Goal: Task Accomplishment & Management: Manage account settings

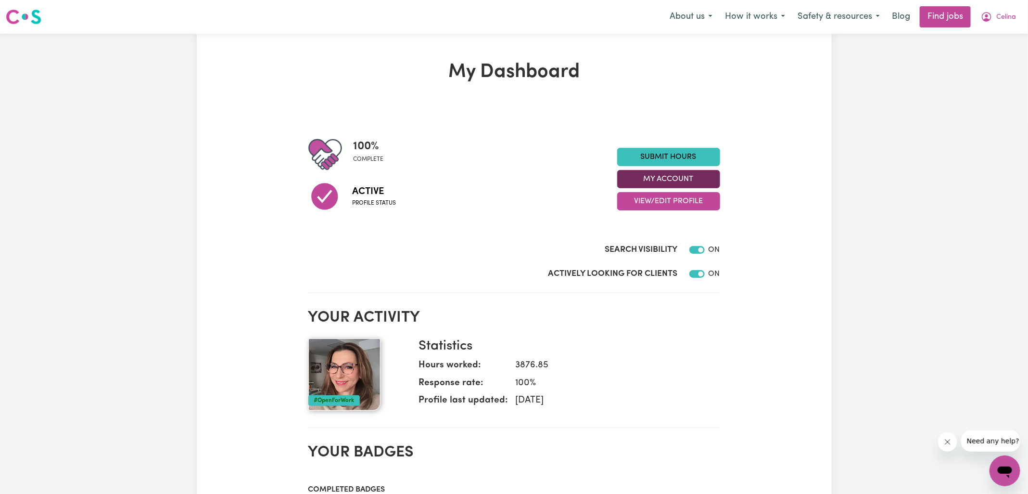
click at [642, 173] on button "My Account" at bounding box center [668, 179] width 103 height 18
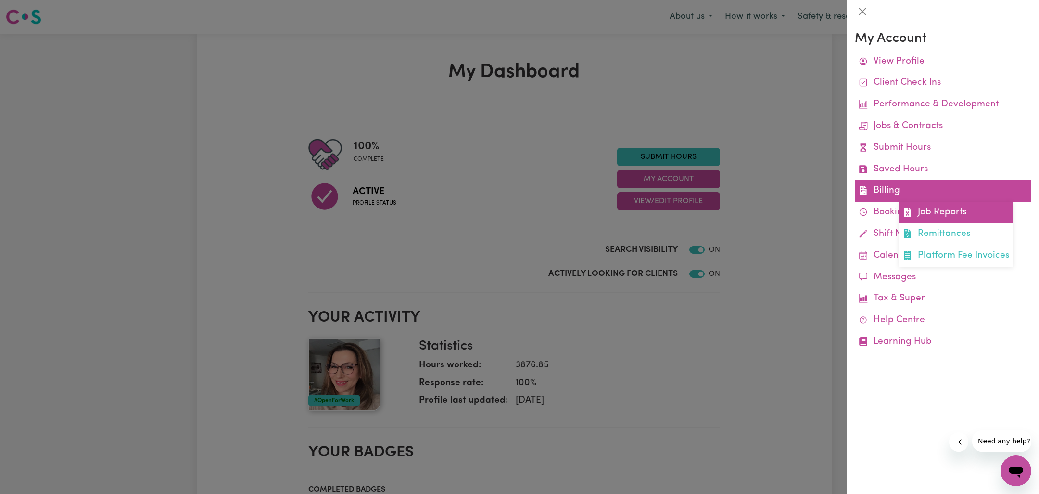
click at [929, 209] on link "Job Reports" at bounding box center [956, 213] width 114 height 22
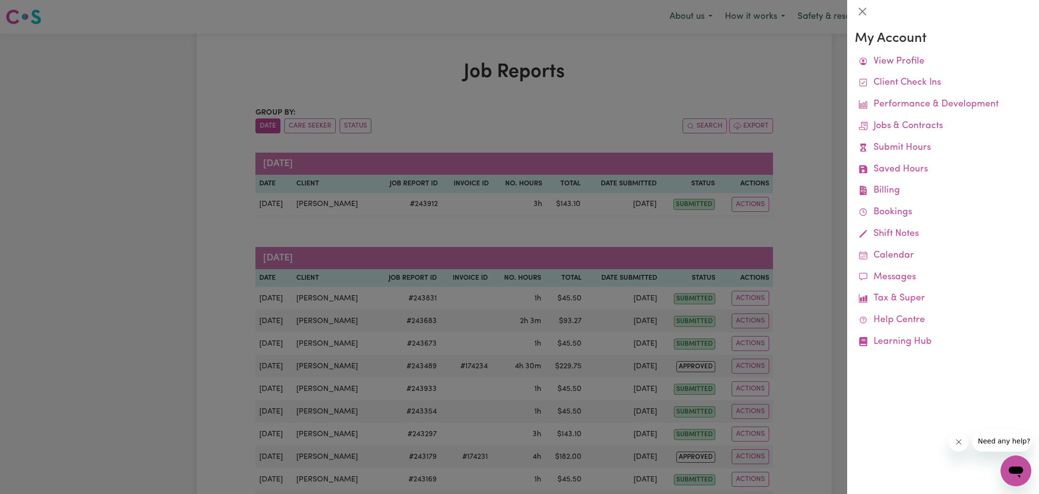
click at [641, 66] on div at bounding box center [519, 247] width 1039 height 494
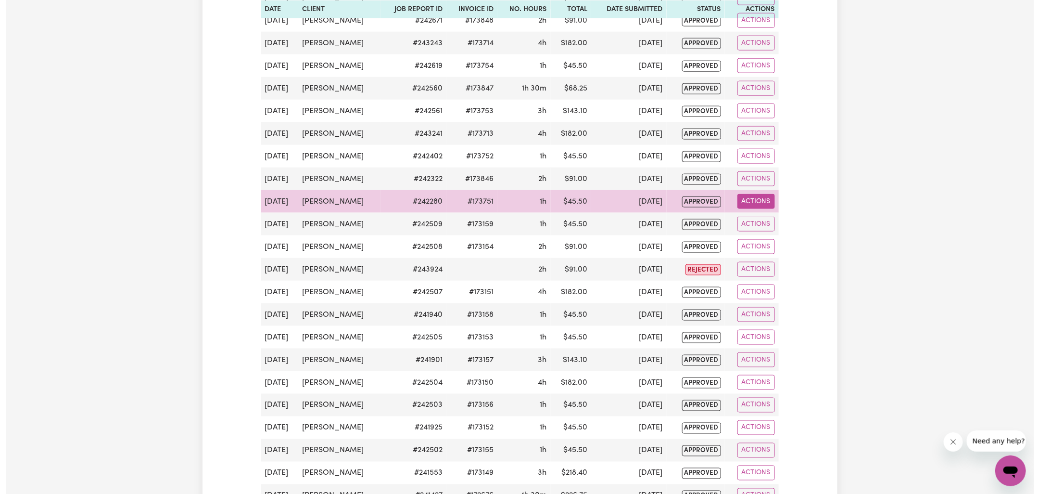
scroll to position [657, 0]
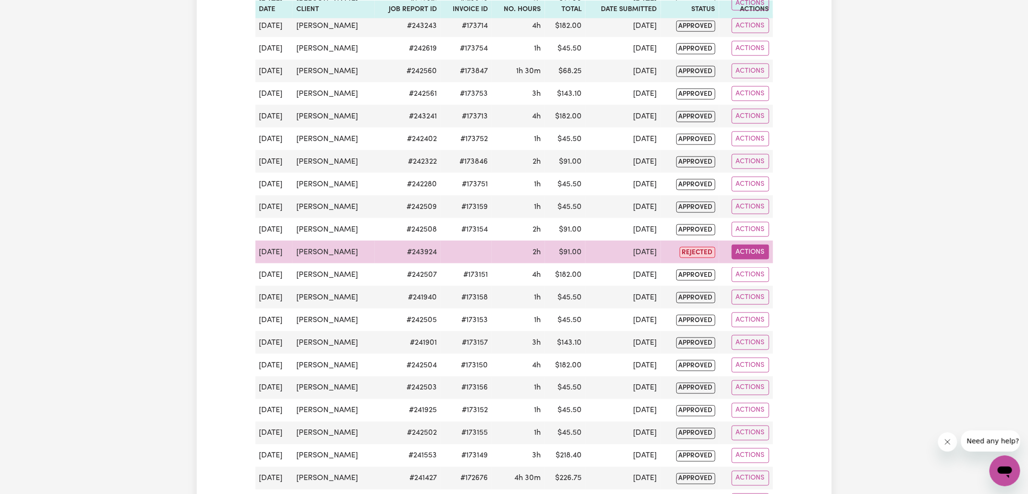
click at [745, 245] on button "Actions" at bounding box center [751, 251] width 38 height 15
click at [778, 265] on link "View Job Report" at bounding box center [773, 273] width 82 height 19
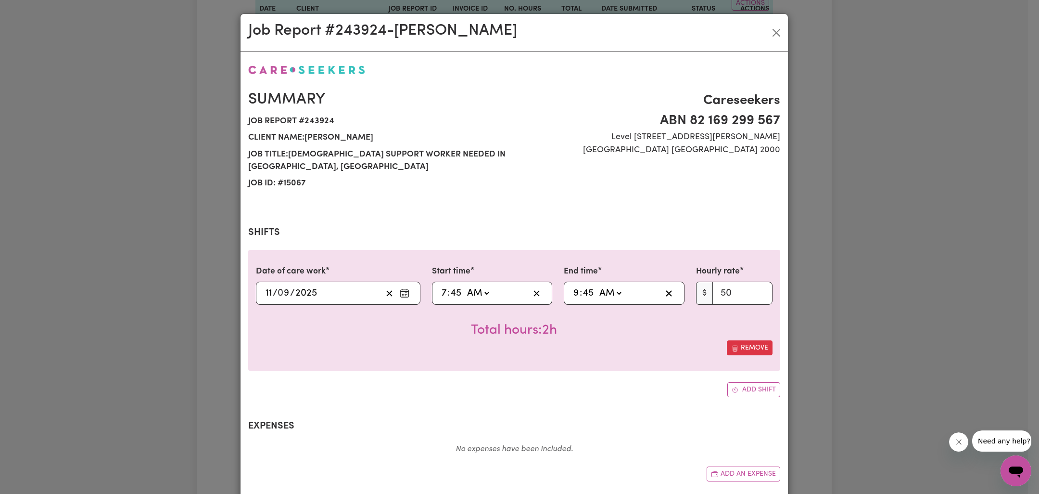
select select "50-Weekday"
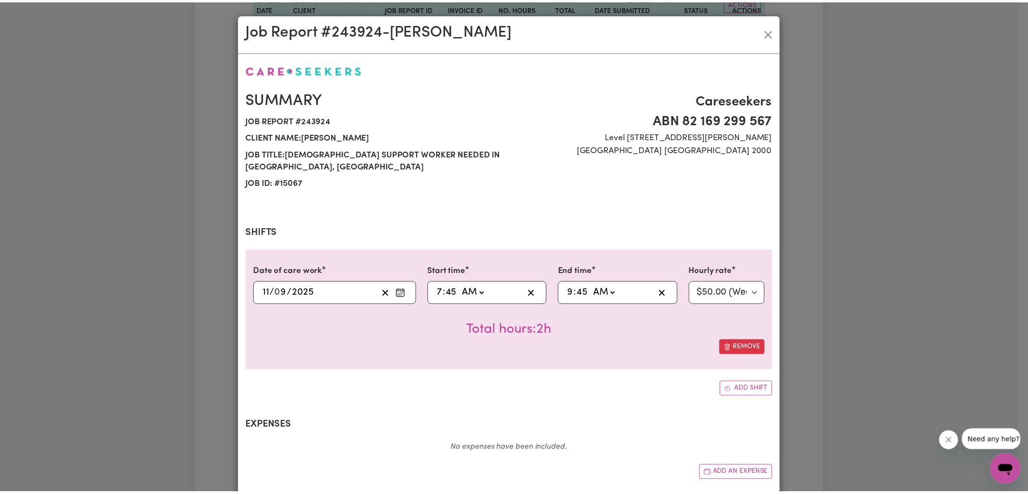
scroll to position [129, 0]
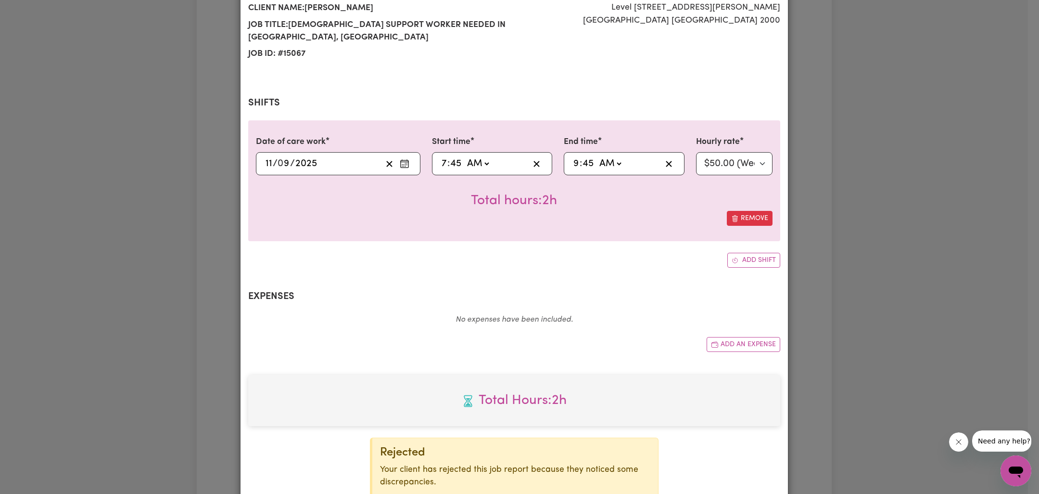
drag, startPoint x: 838, startPoint y: 254, endPoint x: 826, endPoint y: 251, distance: 11.9
click at [838, 254] on div "Job Report # 243924 - [PERSON_NAME] Summary Job report # 243924 Client name: [P…" at bounding box center [519, 247] width 1039 height 494
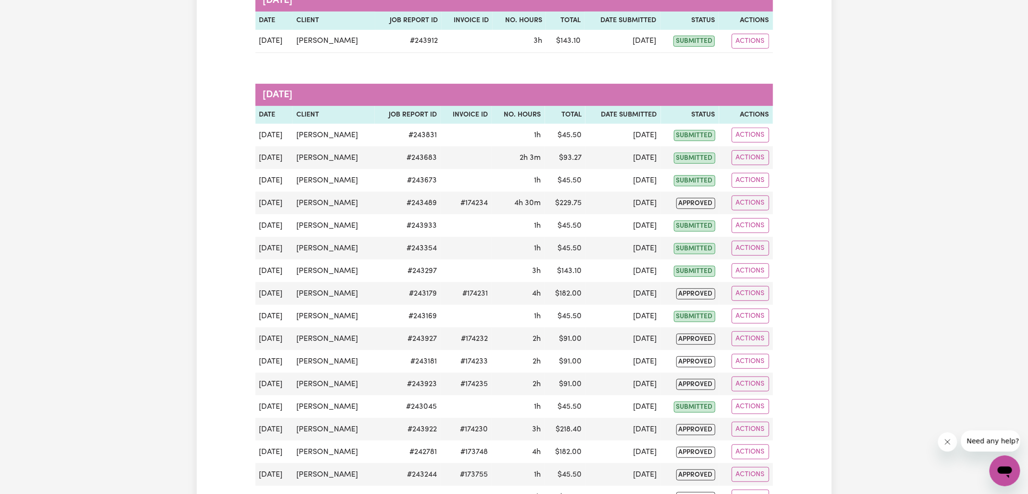
scroll to position [13, 0]
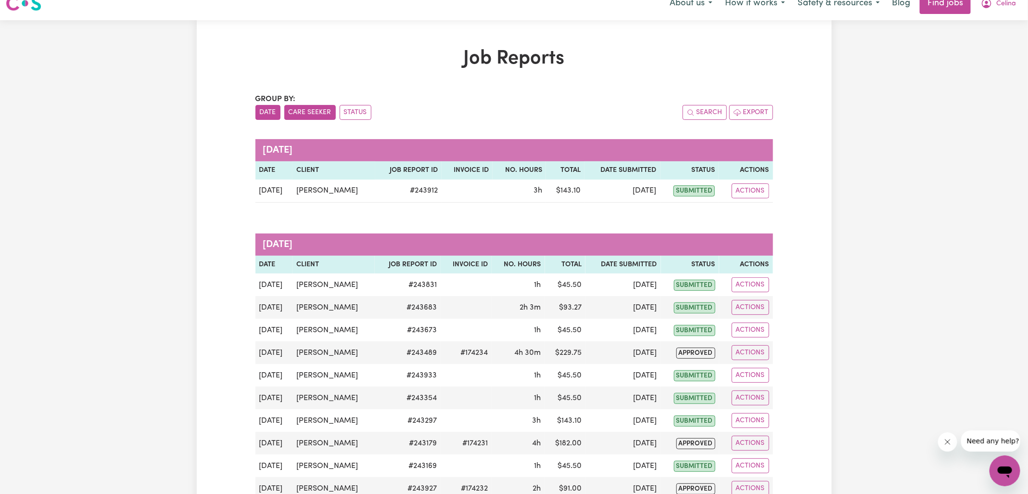
click at [317, 111] on button "Care Seeker" at bounding box center [309, 112] width 51 height 15
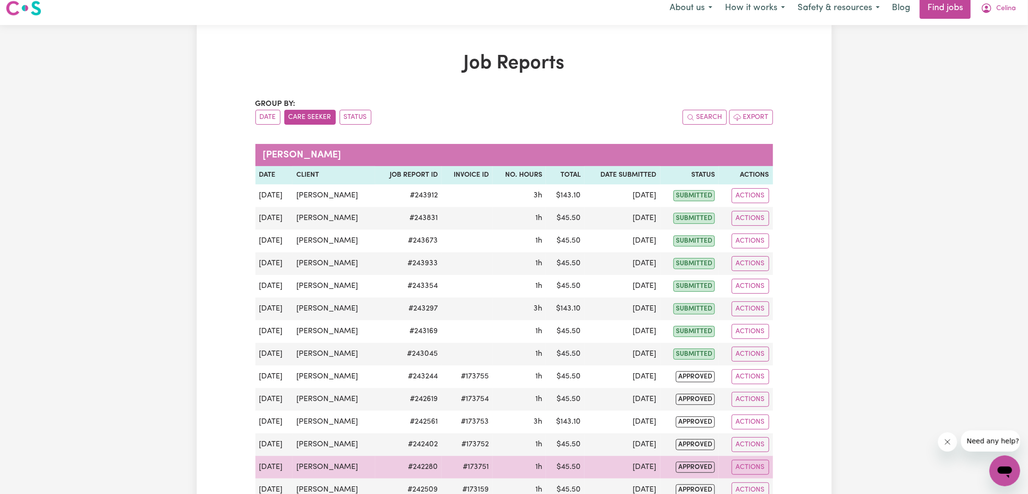
scroll to position [0, 0]
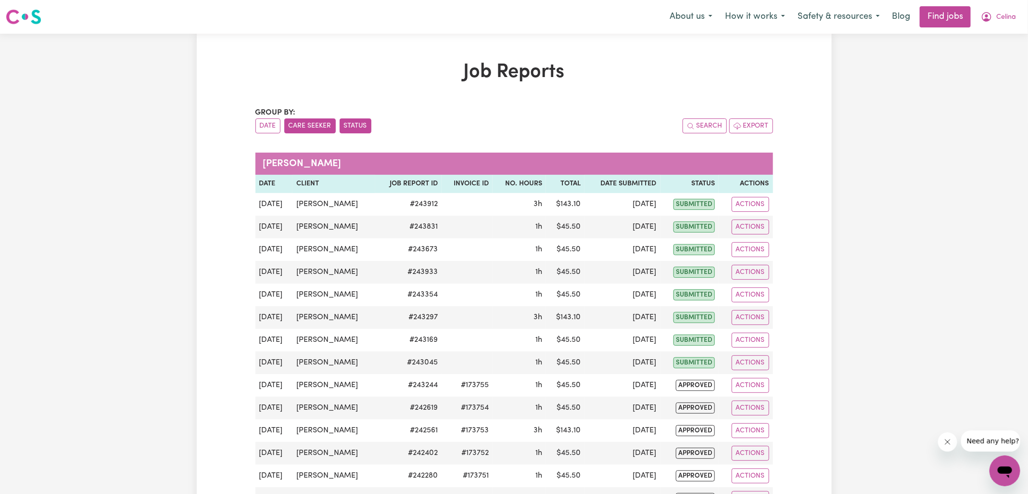
click at [359, 122] on button "Status" at bounding box center [356, 125] width 32 height 15
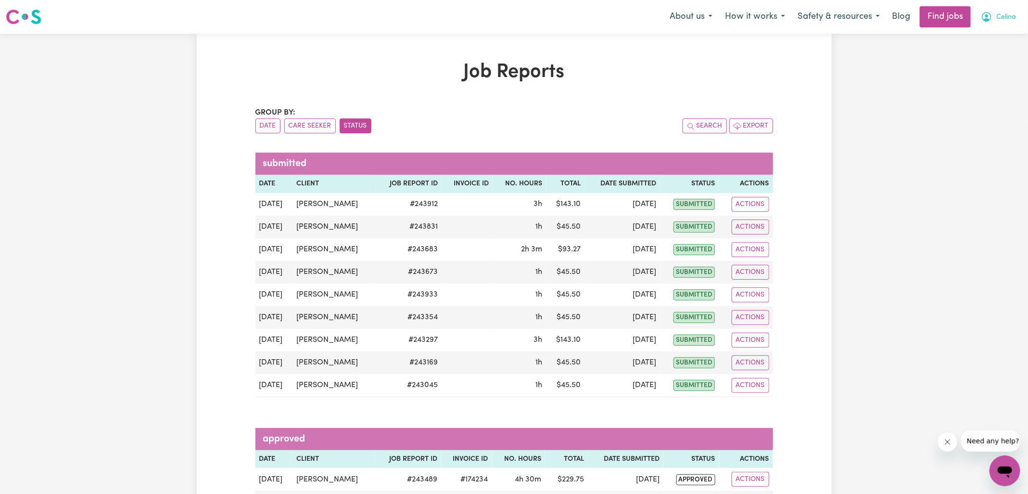
click at [999, 16] on span "Celina" at bounding box center [1006, 17] width 20 height 11
click at [979, 72] on link "Logout" at bounding box center [984, 73] width 76 height 18
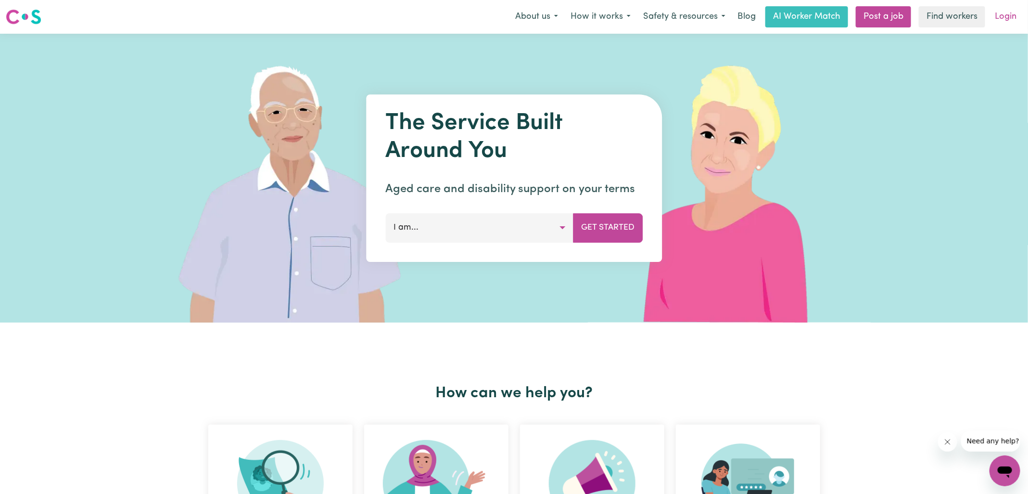
click at [1016, 14] on link "Login" at bounding box center [1005, 16] width 33 height 21
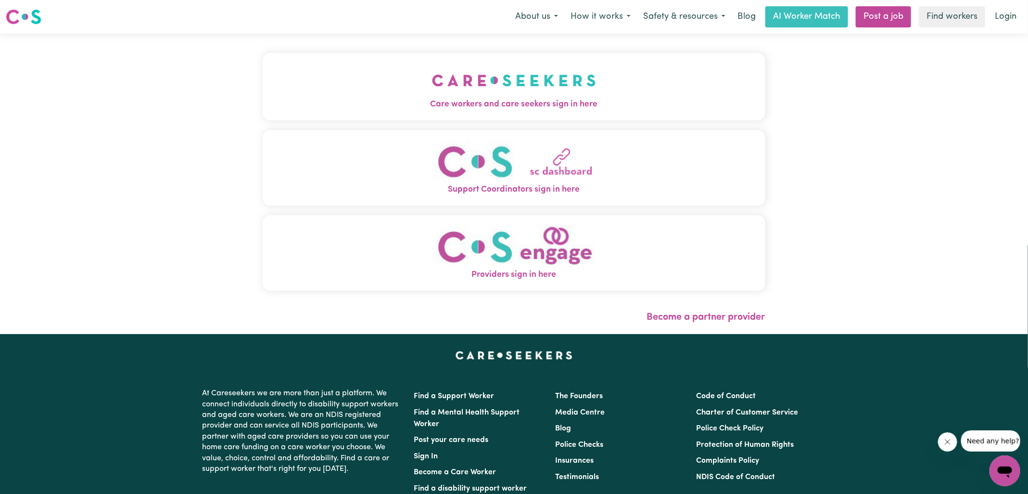
click at [484, 92] on img "Care workers and care seekers sign in here" at bounding box center [514, 81] width 164 height 36
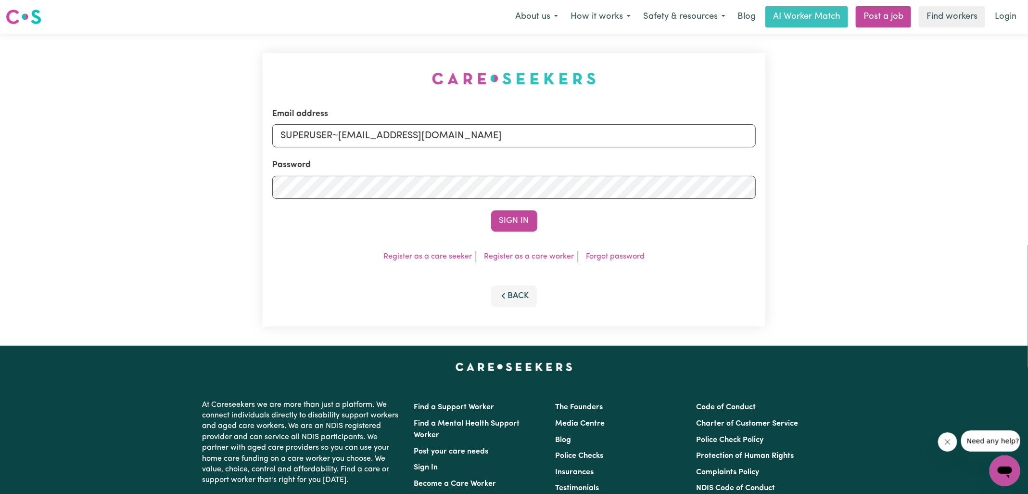
click at [345, 79] on div "Email address SUPERUSER~[EMAIL_ADDRESS][DOMAIN_NAME] Password Sign In Register …" at bounding box center [514, 190] width 514 height 312
drag, startPoint x: 339, startPoint y: 136, endPoint x: 498, endPoint y: 58, distance: 177.7
click at [604, 139] on input "SUPERUSER~[EMAIL_ADDRESS][DOMAIN_NAME]" at bounding box center [514, 135] width 484 height 23
type input "[EMAIL_ADDRESS][DOMAIN_NAME]"
click at [491, 210] on button "Sign In" at bounding box center [514, 220] width 46 height 21
